Goal: Check status: Check status

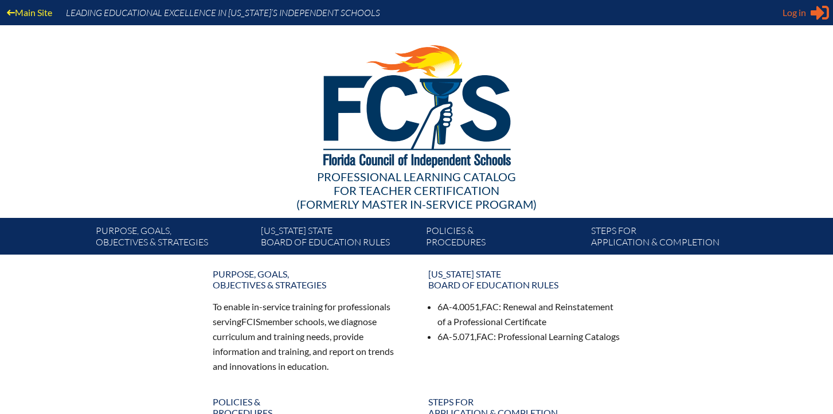
type input "[EMAIL_ADDRESS][DOMAIN_NAME]"
click at [789, 6] on span "Log in" at bounding box center [795, 13] width 24 height 14
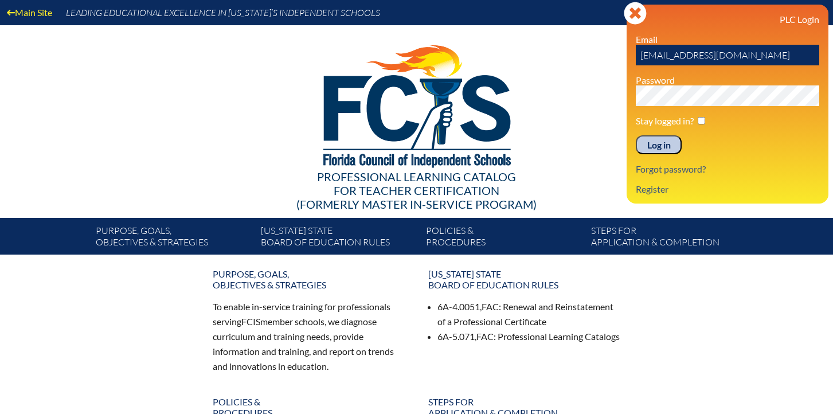
click at [704, 118] on input "checkbox" at bounding box center [701, 120] width 7 height 7
checkbox input "true"
click at [661, 145] on input "Log in" at bounding box center [659, 145] width 46 height 20
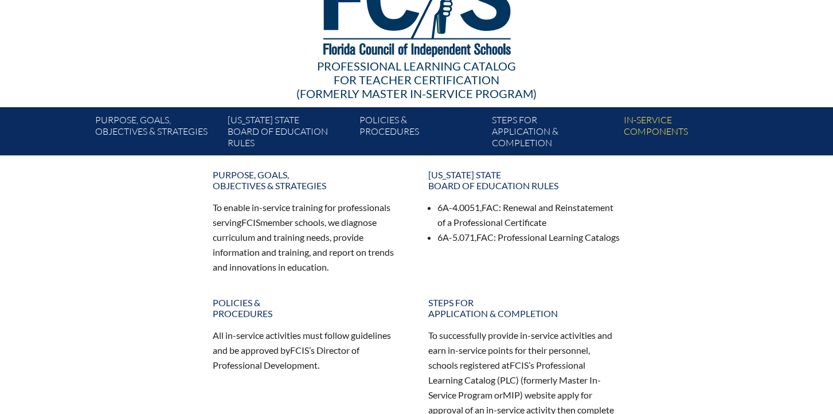
scroll to position [100, 0]
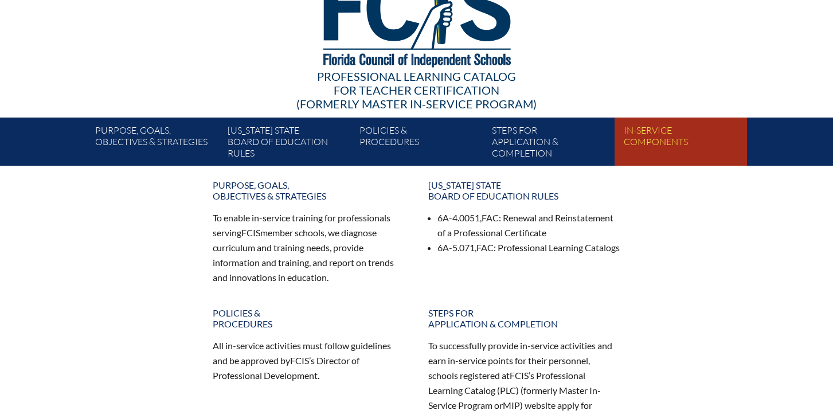
click at [662, 126] on link "In-service components" at bounding box center [685, 144] width 132 height 44
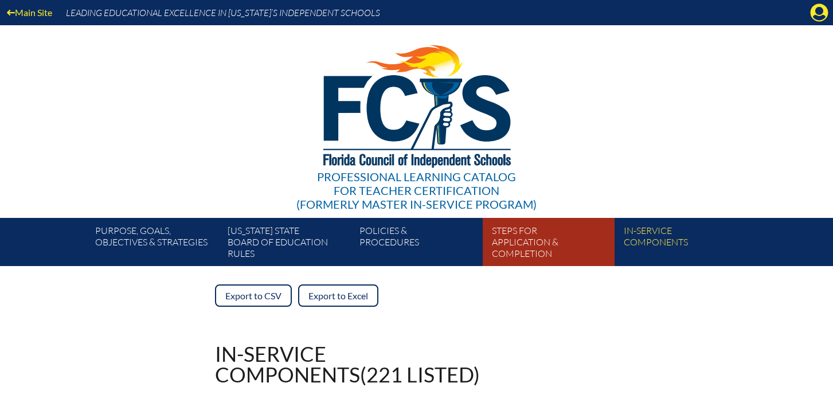
click at [512, 246] on link "Steps for application & completion" at bounding box center [554, 245] width 132 height 44
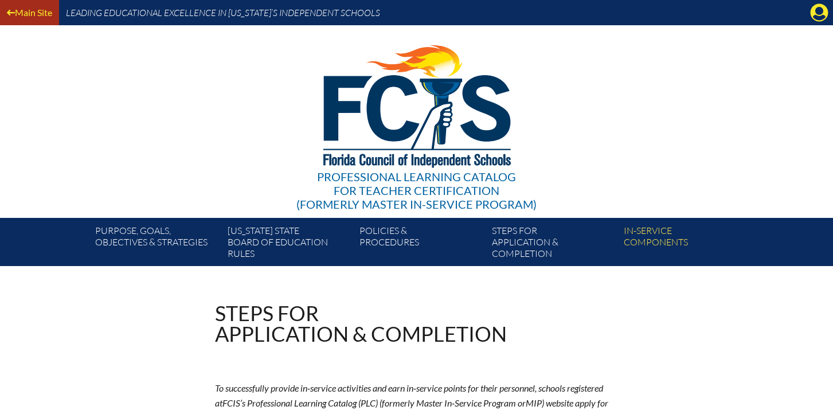
click at [30, 7] on link "Main Site" at bounding box center [29, 12] width 54 height 15
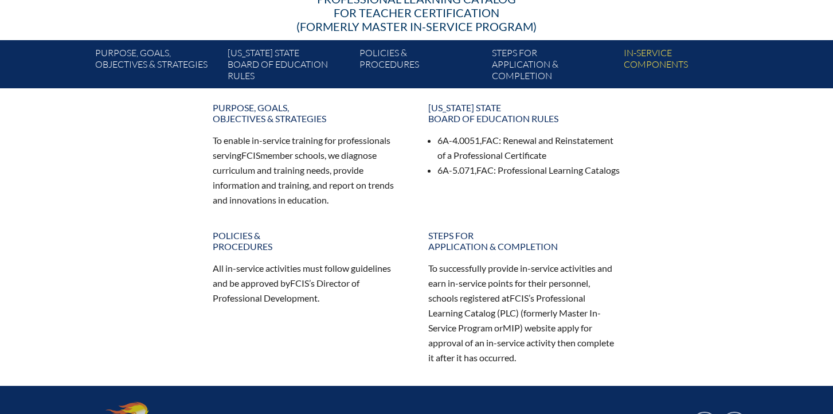
scroll to position [169, 0]
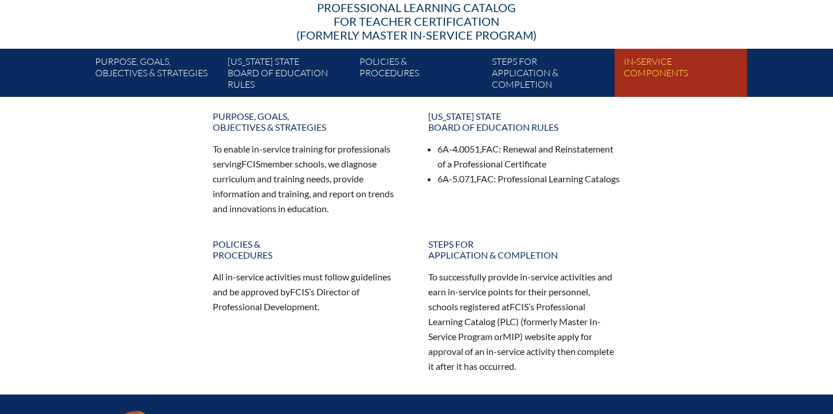
click at [649, 61] on link "In-service components" at bounding box center [685, 75] width 132 height 44
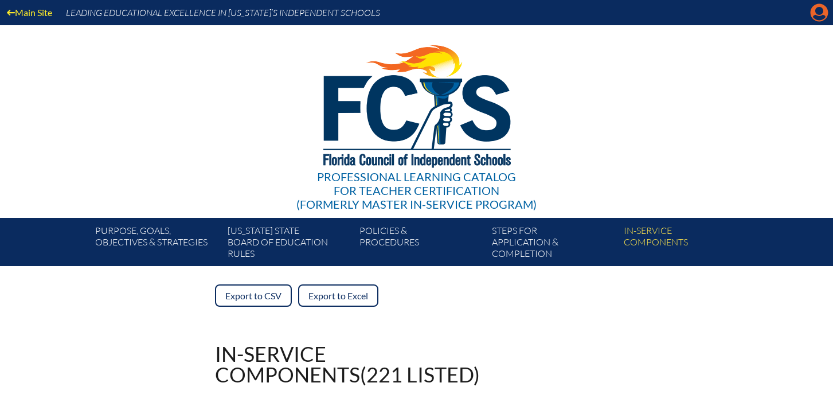
click at [820, 20] on icon "Manage account" at bounding box center [820, 12] width 18 height 18
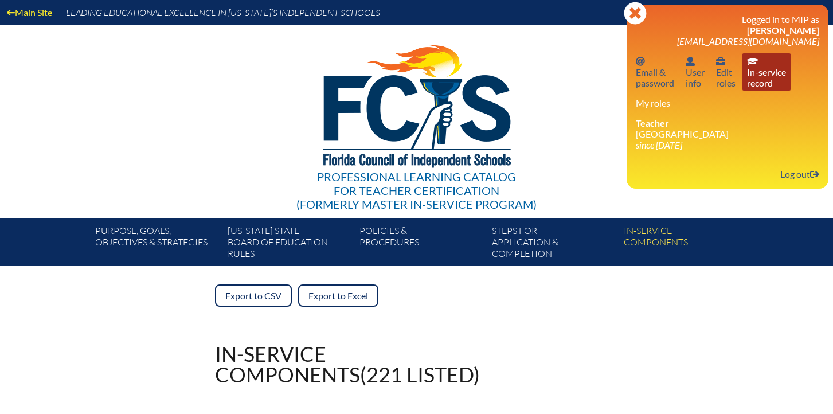
click at [769, 80] on link "In-service record In-service record" at bounding box center [767, 71] width 48 height 37
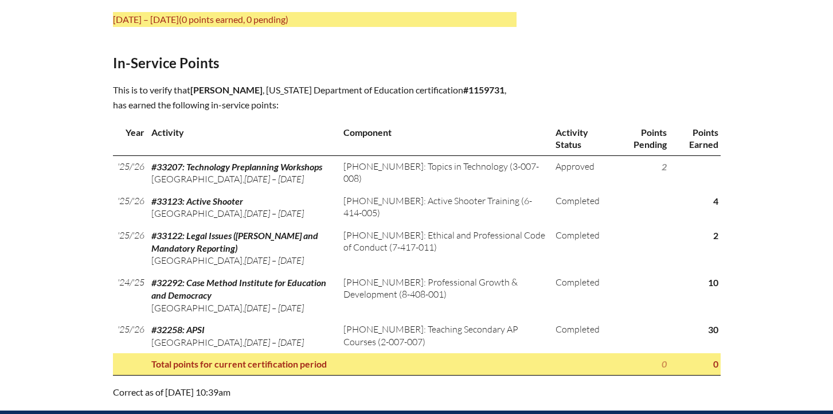
scroll to position [553, 0]
